Goal: Navigation & Orientation: Find specific page/section

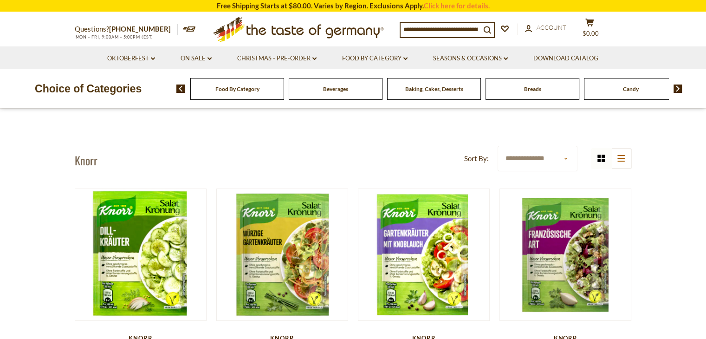
click at [264, 28] on icon at bounding box center [298, 28] width 170 height 22
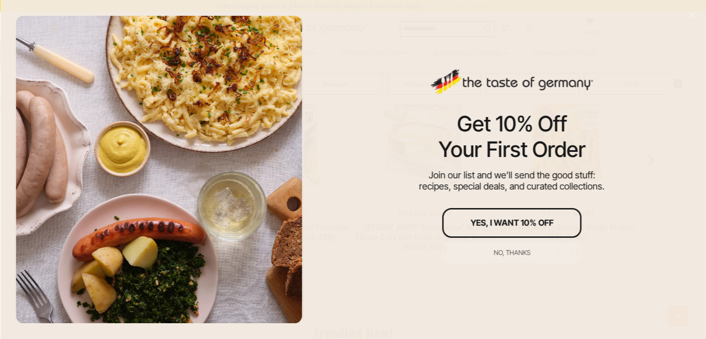
scroll to position [975, 0]
click at [521, 253] on div "No, thanks" at bounding box center [512, 252] width 37 height 7
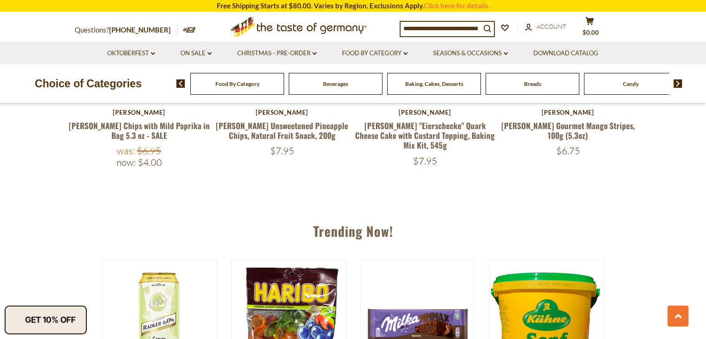
scroll to position [789, 0]
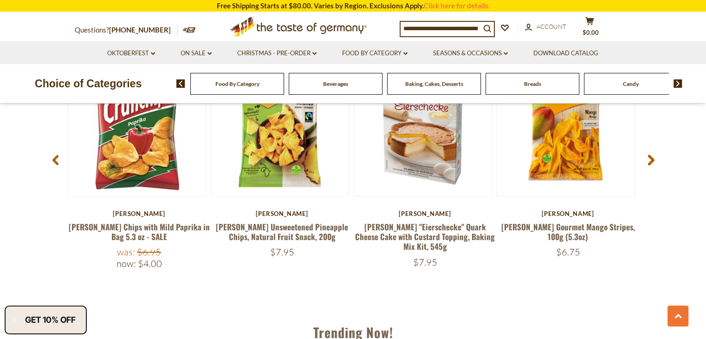
click at [227, 87] on div "Food By Category" at bounding box center [237, 84] width 94 height 22
click at [210, 84] on div "Food By Category" at bounding box center [237, 84] width 94 height 22
click at [206, 88] on div "Food By Category" at bounding box center [237, 84] width 94 height 22
click at [426, 87] on span "Baking, Cakes, Desserts" at bounding box center [434, 83] width 58 height 7
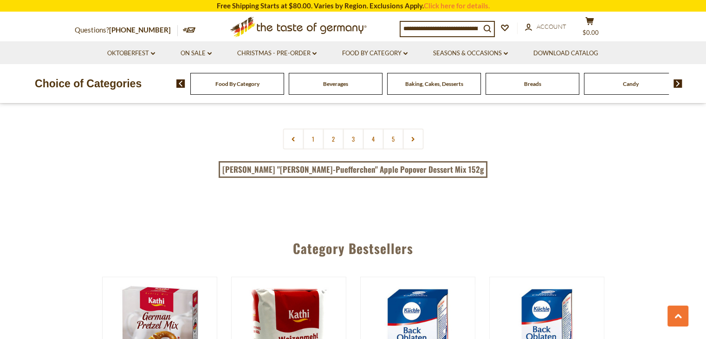
scroll to position [2322, 0]
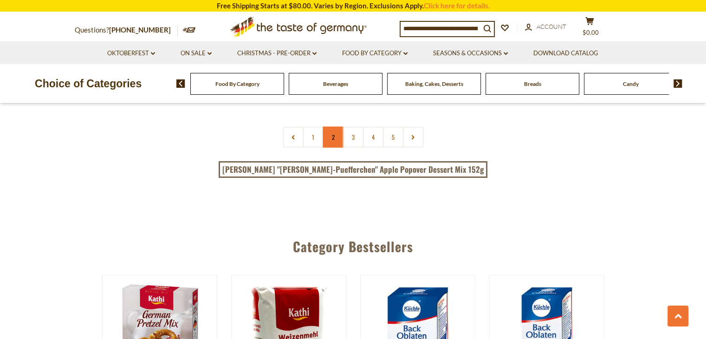
click at [334, 127] on link "2" at bounding box center [333, 137] width 21 height 21
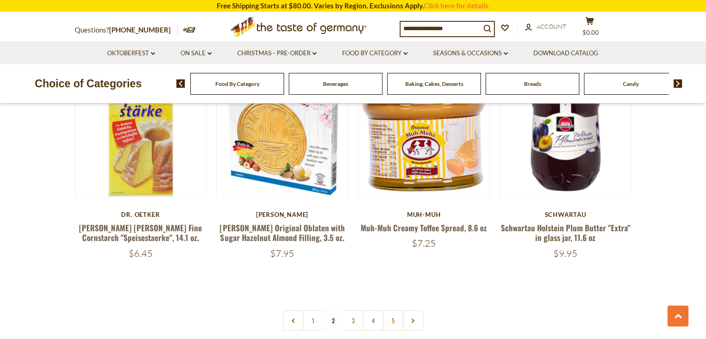
scroll to position [2203, 0]
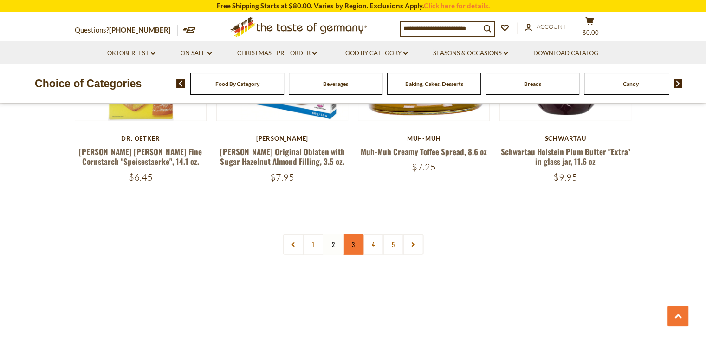
click at [351, 234] on link "3" at bounding box center [353, 244] width 21 height 21
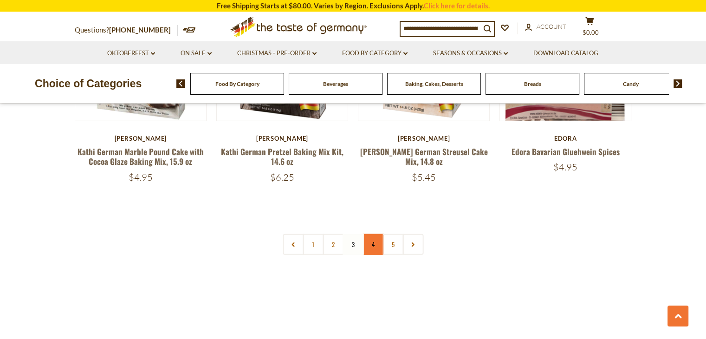
click at [367, 234] on link "4" at bounding box center [373, 244] width 21 height 21
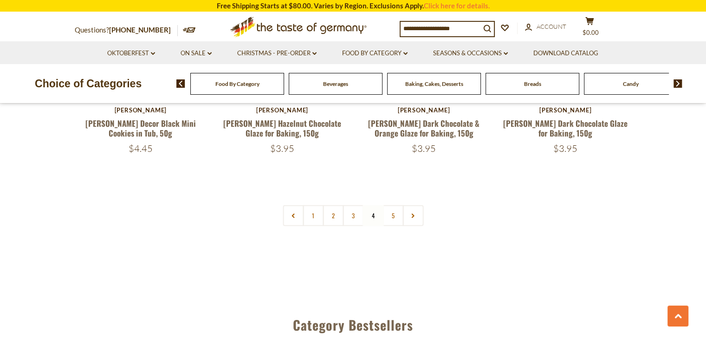
scroll to position [2157, 0]
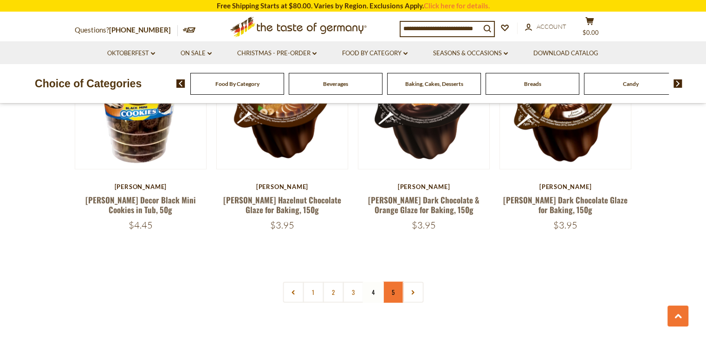
click at [389, 287] on link "5" at bounding box center [393, 292] width 21 height 21
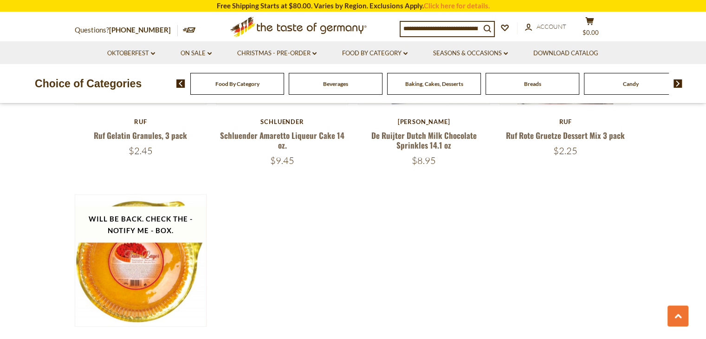
scroll to position [1460, 0]
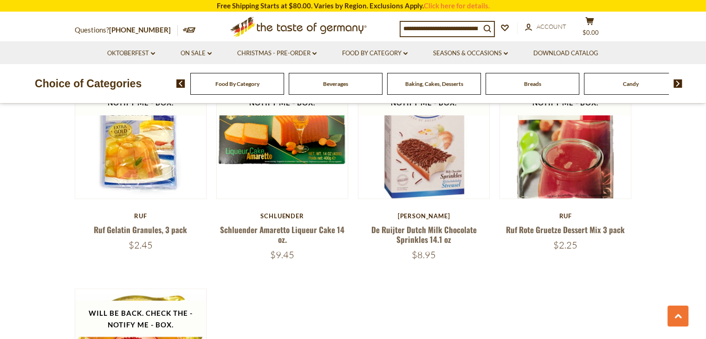
click at [379, 58] on li "Food By Category dropdown_arrow All Food By Category Taste of Germany Collectio…" at bounding box center [375, 52] width 90 height 23
click at [383, 56] on link "Food By Category dropdown_arrow" at bounding box center [374, 53] width 65 height 10
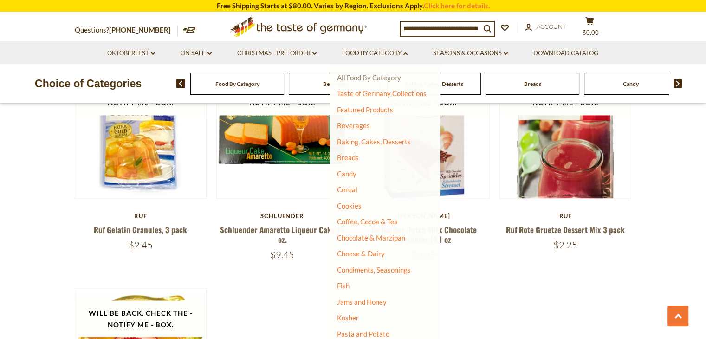
click at [382, 80] on link "All Food By Category" at bounding box center [369, 77] width 64 height 8
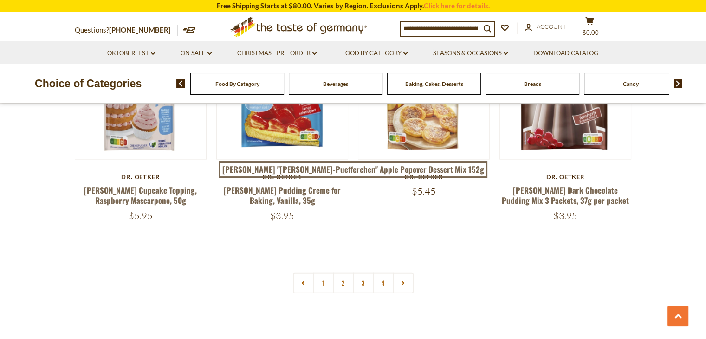
scroll to position [1950, 0]
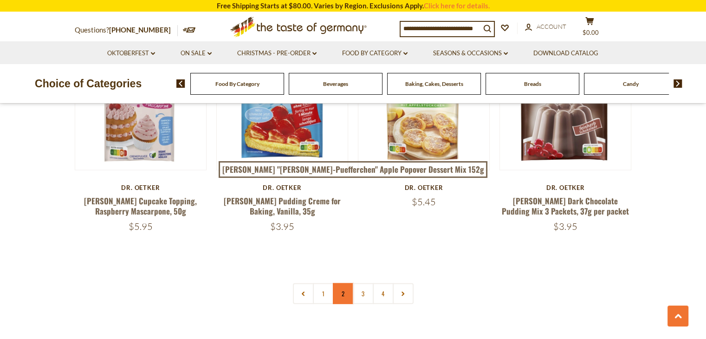
click at [345, 283] on link "2" at bounding box center [343, 293] width 21 height 21
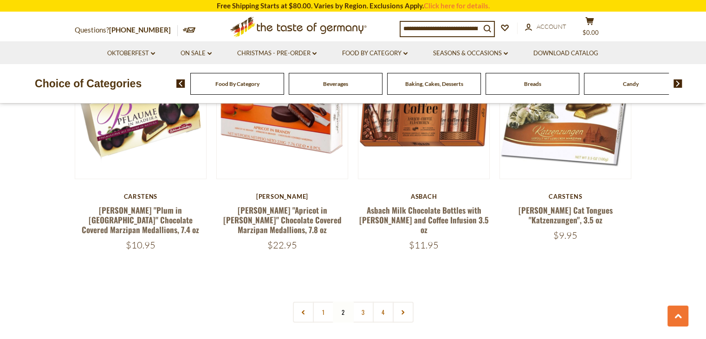
scroll to position [2073, 0]
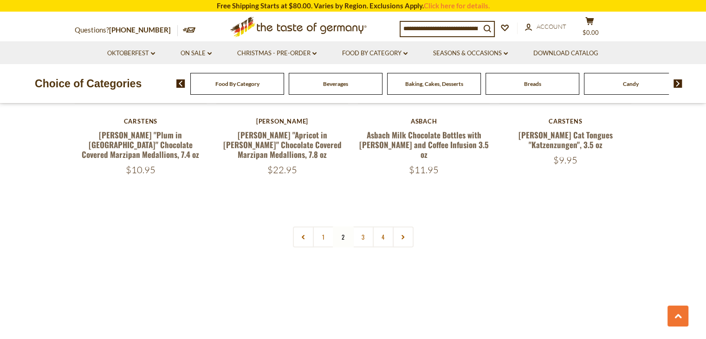
click at [360, 227] on link "3" at bounding box center [363, 237] width 21 height 21
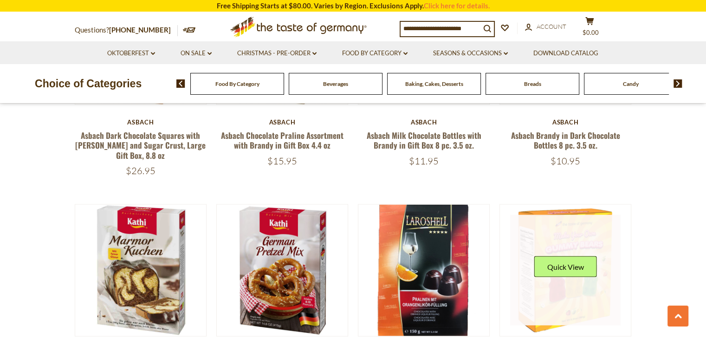
scroll to position [1887, 0]
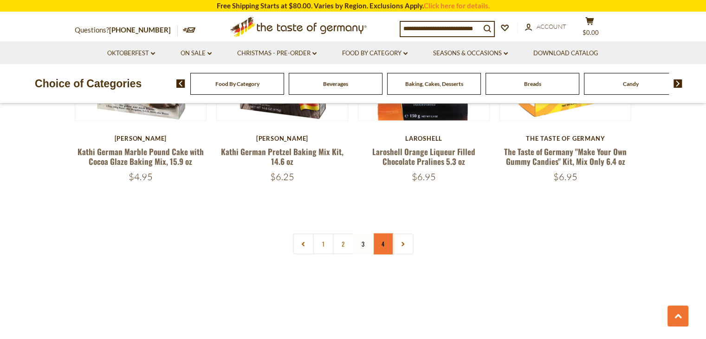
click at [389, 234] on link "4" at bounding box center [383, 244] width 21 height 21
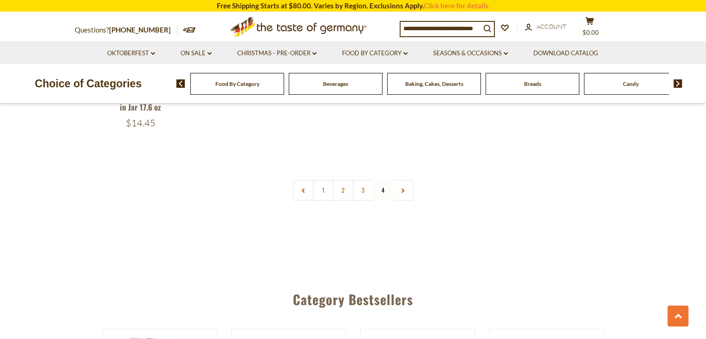
scroll to position [1393, 0]
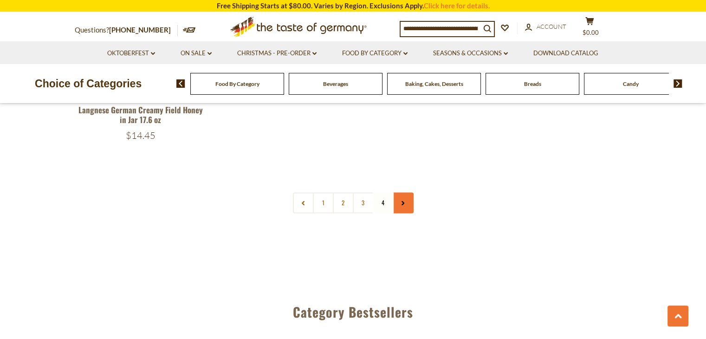
click at [402, 192] on link at bounding box center [403, 202] width 21 height 21
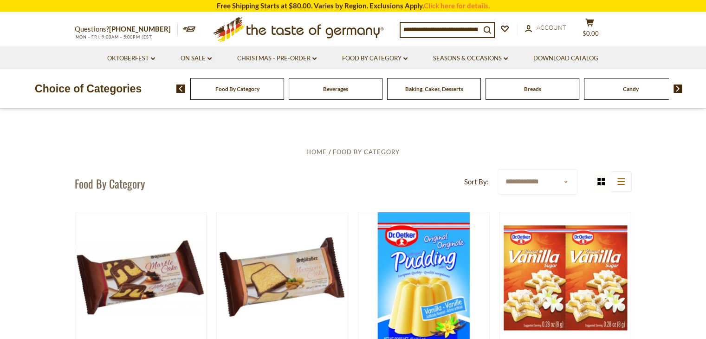
click at [284, 93] on div "Beverages" at bounding box center [237, 89] width 94 height 22
click at [341, 90] on span "Beverages" at bounding box center [335, 88] width 25 height 7
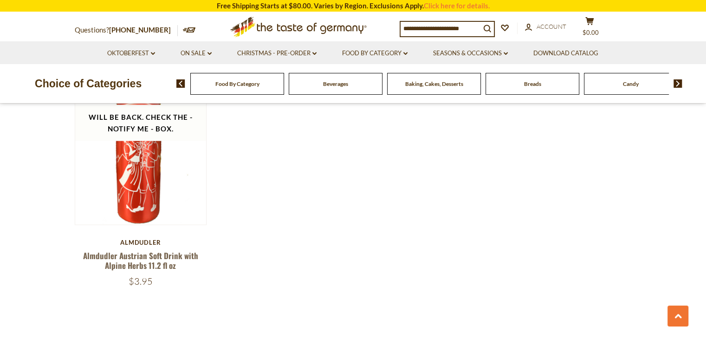
scroll to position [2043, 0]
